Goal: Transaction & Acquisition: Purchase product/service

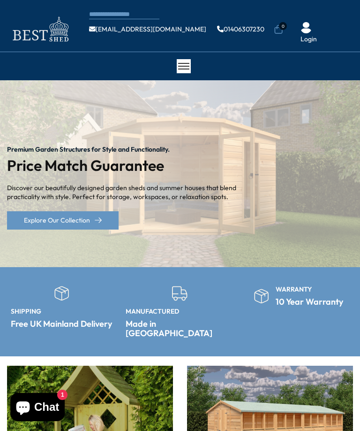
scroll to position [128, 0]
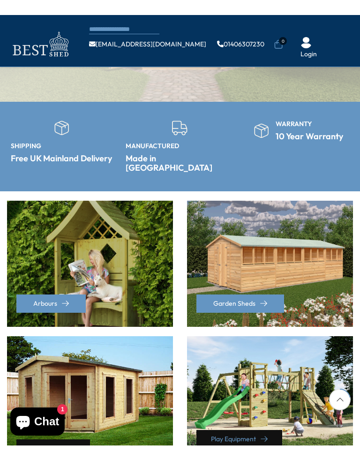
scroll to position [454, 0]
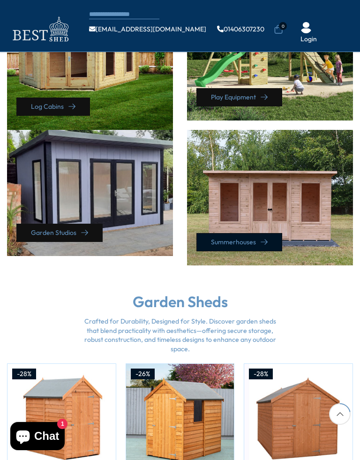
click at [269, 239] on link "Summerhouses" at bounding box center [239, 242] width 86 height 18
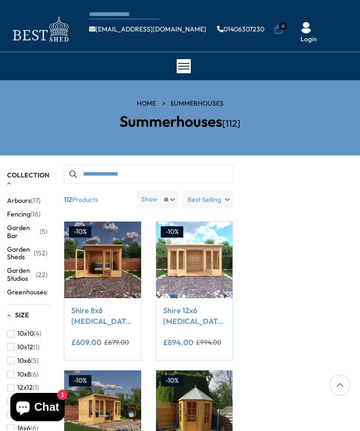
click at [48, 402] on span "Chat" at bounding box center [46, 407] width 25 height 14
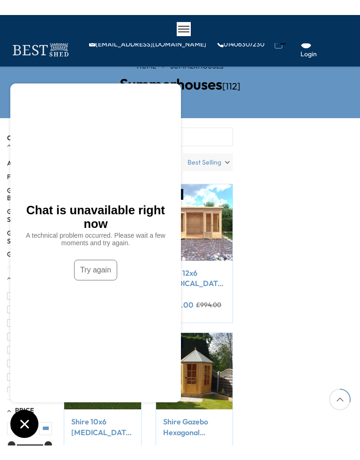
scroll to position [282, 0]
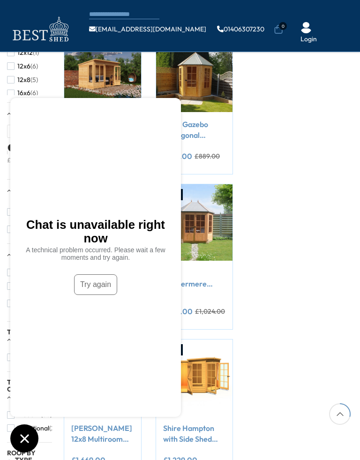
click at [24, 430] on icon "Chat window" at bounding box center [24, 438] width 15 height 15
click at [28, 430] on icon "Chat window" at bounding box center [24, 438] width 15 height 15
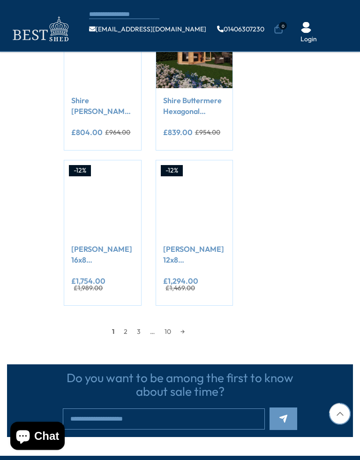
scroll to position [765, 0]
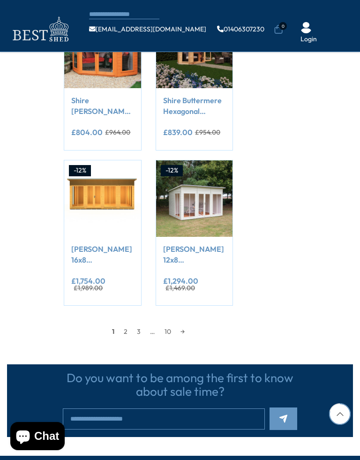
click at [189, 327] on link "→" at bounding box center [183, 332] width 14 height 14
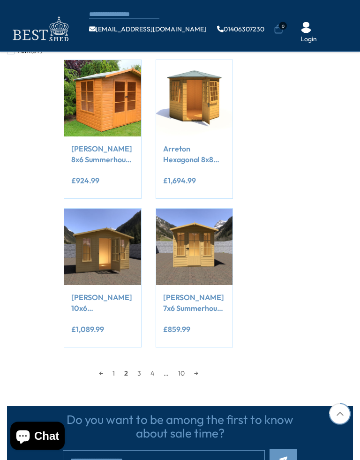
scroll to position [725, 0]
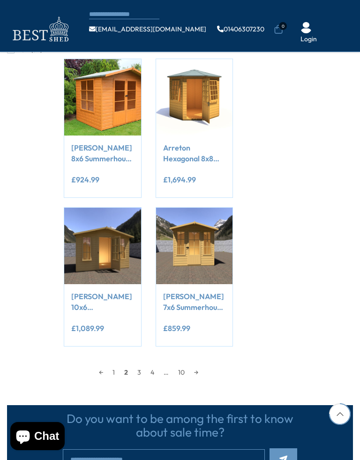
click at [201, 369] on link "→" at bounding box center [196, 372] width 14 height 14
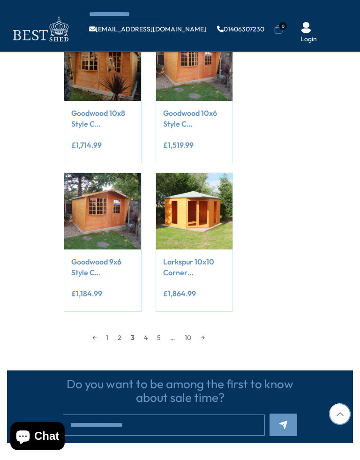
scroll to position [746, 0]
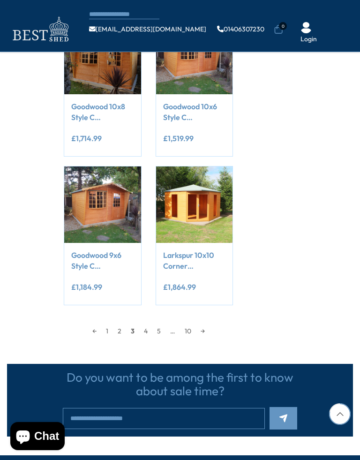
click at [210, 324] on link "→" at bounding box center [203, 331] width 14 height 14
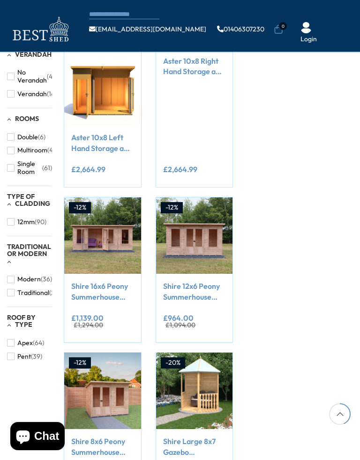
scroll to position [419, 0]
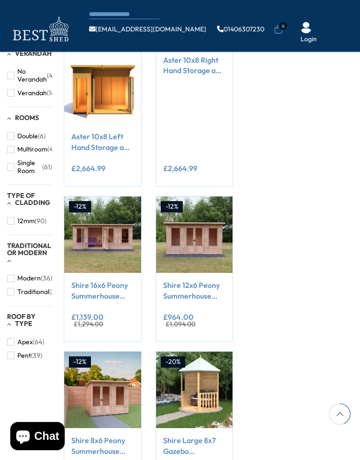
click at [222, 254] on button "Add to Cart" at bounding box center [195, 251] width 58 height 24
click at [222, 249] on button "Add to Cart" at bounding box center [195, 251] width 58 height 24
click at [228, 430] on html "We now accept Klarna! We now accept Klarna! We now accept Klarna! We now accept…" at bounding box center [180, 294] width 360 height 1426
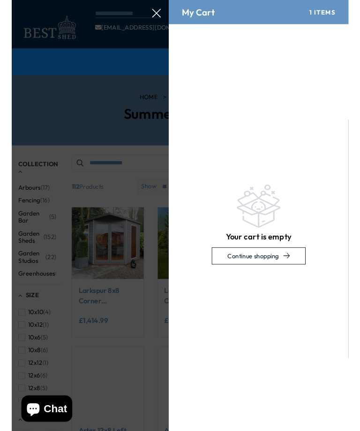
scroll to position [0, 0]
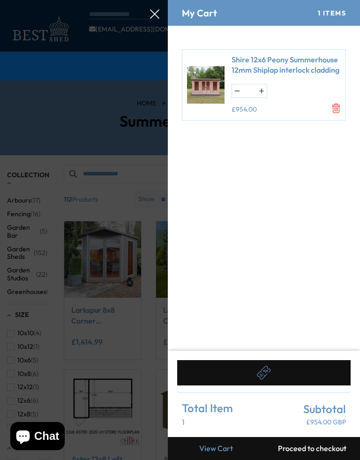
click at [313, 430] on button "Proceed to checkout" at bounding box center [312, 448] width 96 height 23
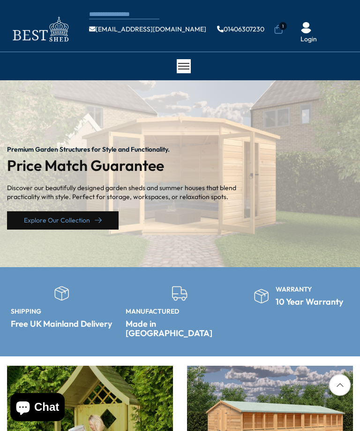
click at [105, 216] on link "Explore Our Collection" at bounding box center [63, 220] width 112 height 18
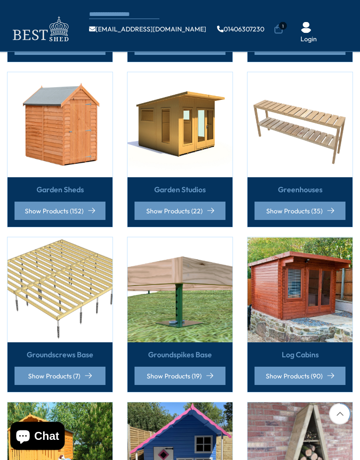
scroll to position [322, 0]
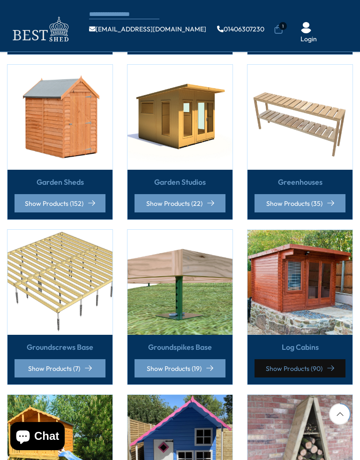
click at [310, 359] on link "Show Products (90)" at bounding box center [300, 368] width 91 height 18
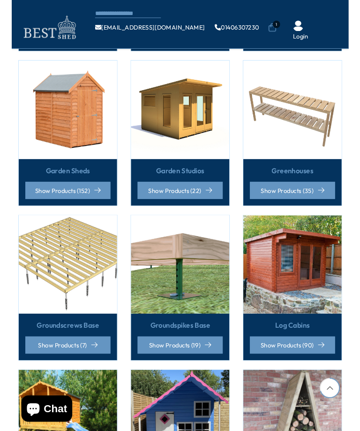
scroll to position [733, 0]
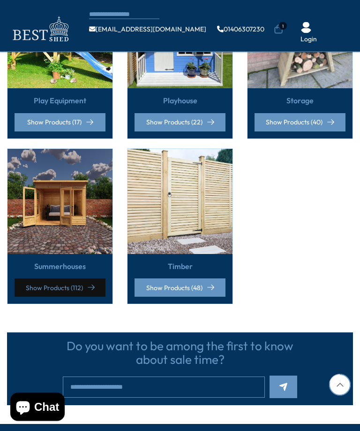
click at [95, 279] on link "Show Products (112)" at bounding box center [60, 288] width 91 height 18
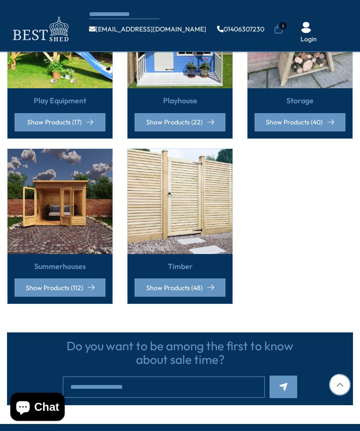
click at [61, 158] on img at bounding box center [60, 201] width 105 height 105
click at [61, 149] on img at bounding box center [60, 201] width 105 height 105
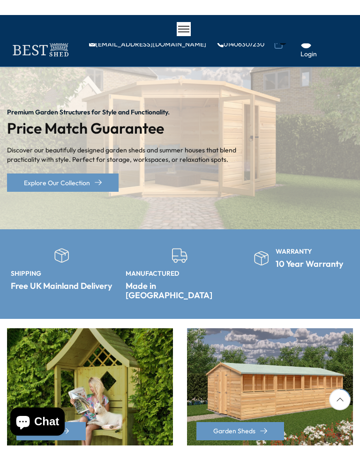
scroll to position [435, 0]
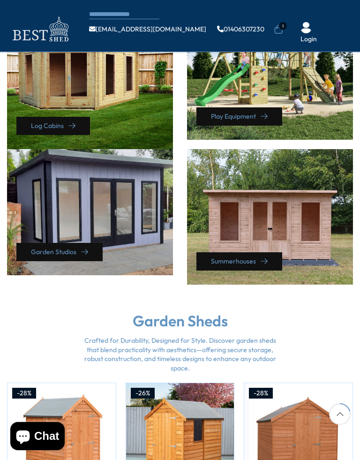
click at [273, 212] on div "Summerhouses" at bounding box center [270, 217] width 166 height 136
click at [267, 252] on link "Summerhouses" at bounding box center [239, 261] width 86 height 18
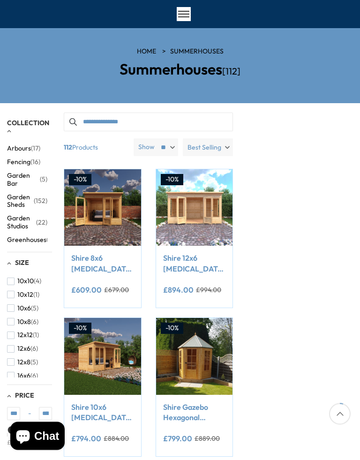
scroll to position [52, 0]
click at [17, 345] on span "12x6" at bounding box center [23, 349] width 13 height 8
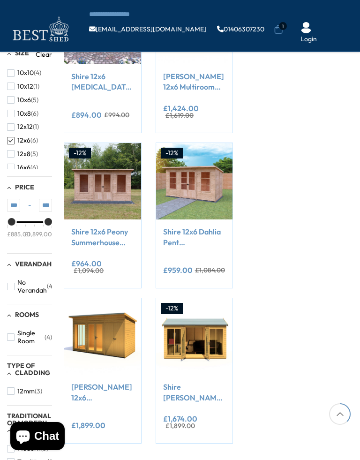
scroll to position [229, 0]
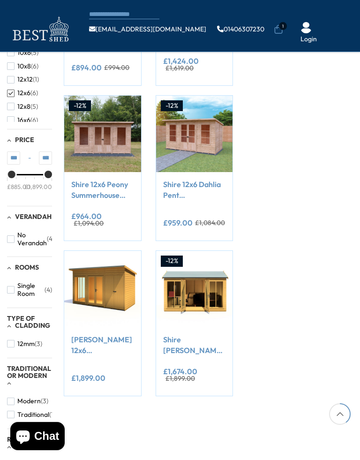
click at [121, 130] on img at bounding box center [102, 134] width 76 height 76
